Goal: Navigation & Orientation: Find specific page/section

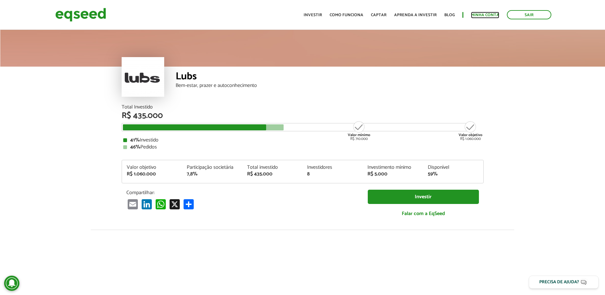
click at [482, 13] on link "Minha conta" at bounding box center [485, 15] width 28 height 4
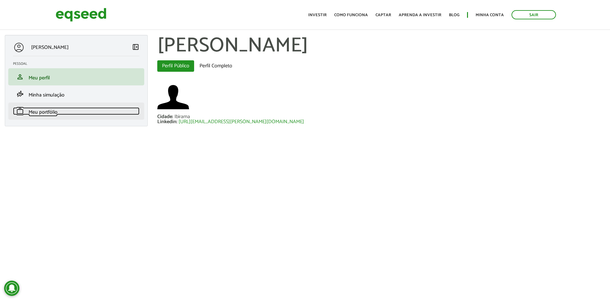
click at [47, 112] on span "Meu portfólio" at bounding box center [43, 112] width 29 height 9
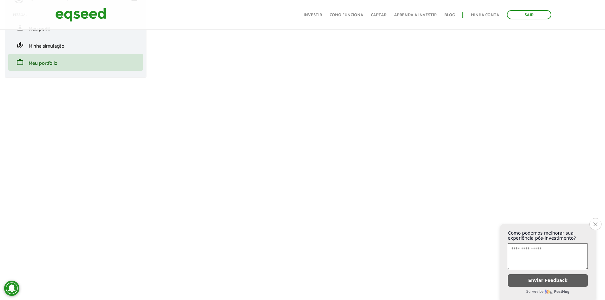
scroll to position [64, 0]
